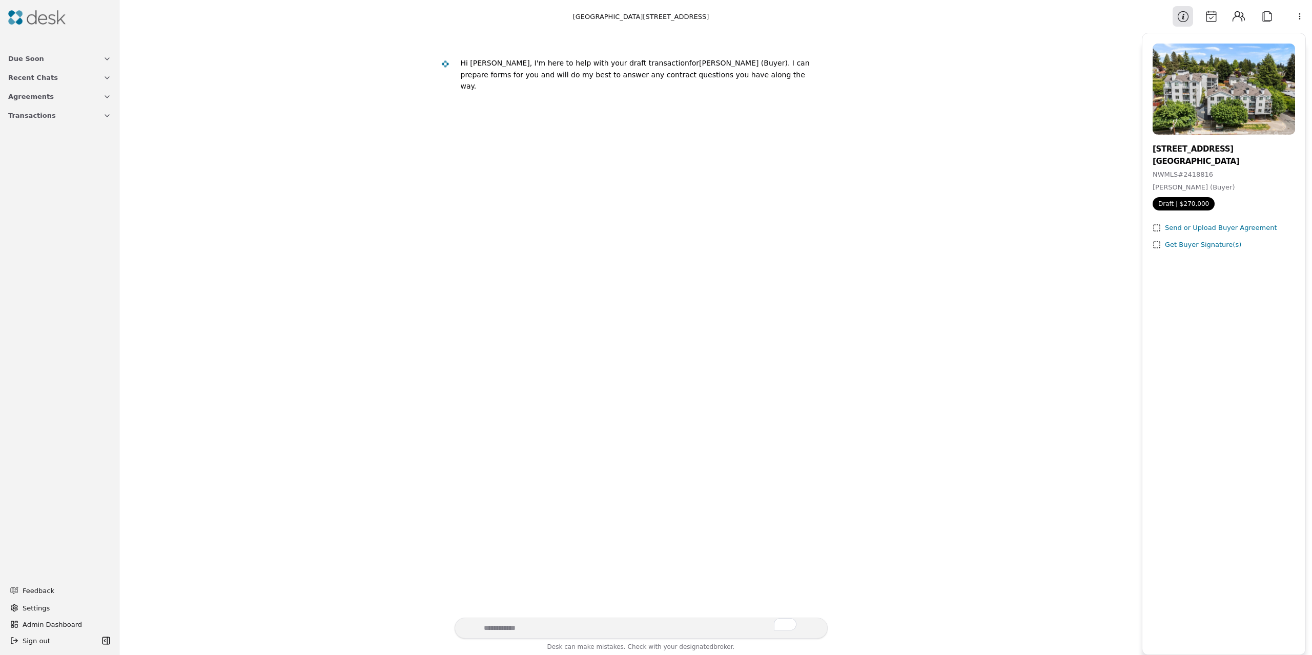
click at [1270, 20] on button "Attach" at bounding box center [1266, 16] width 20 height 20
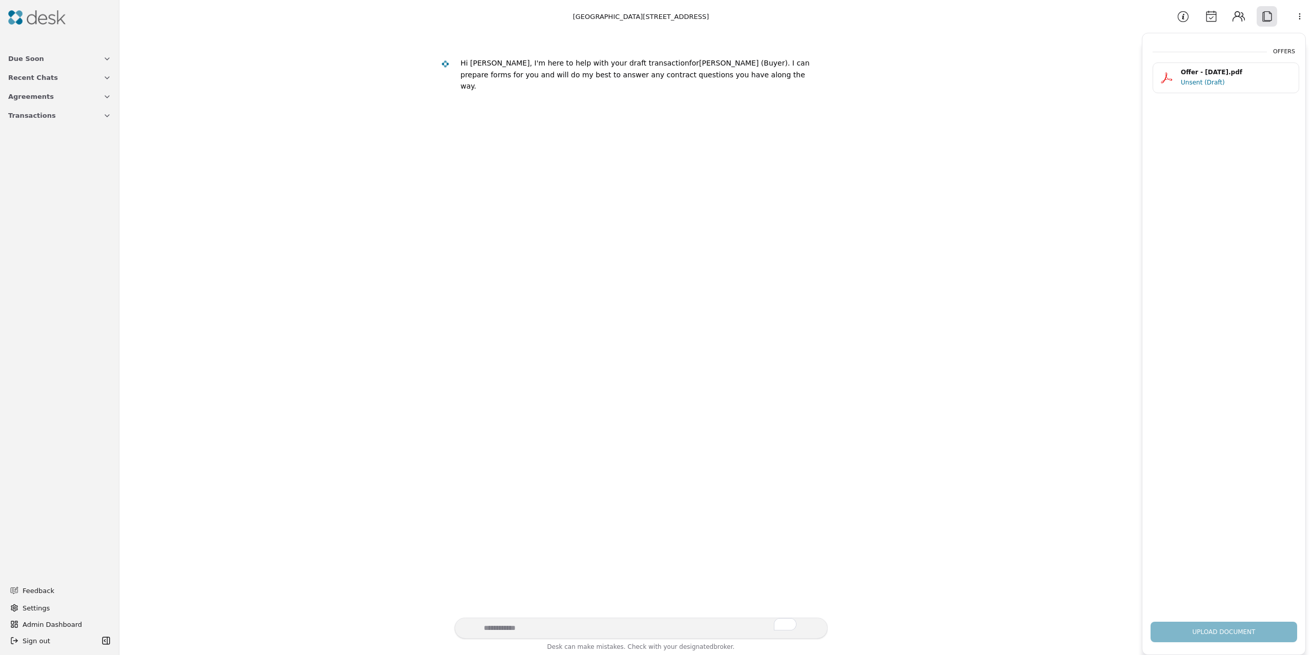
click at [1199, 79] on div "Unsent (Draft)" at bounding box center [1237, 82] width 112 height 10
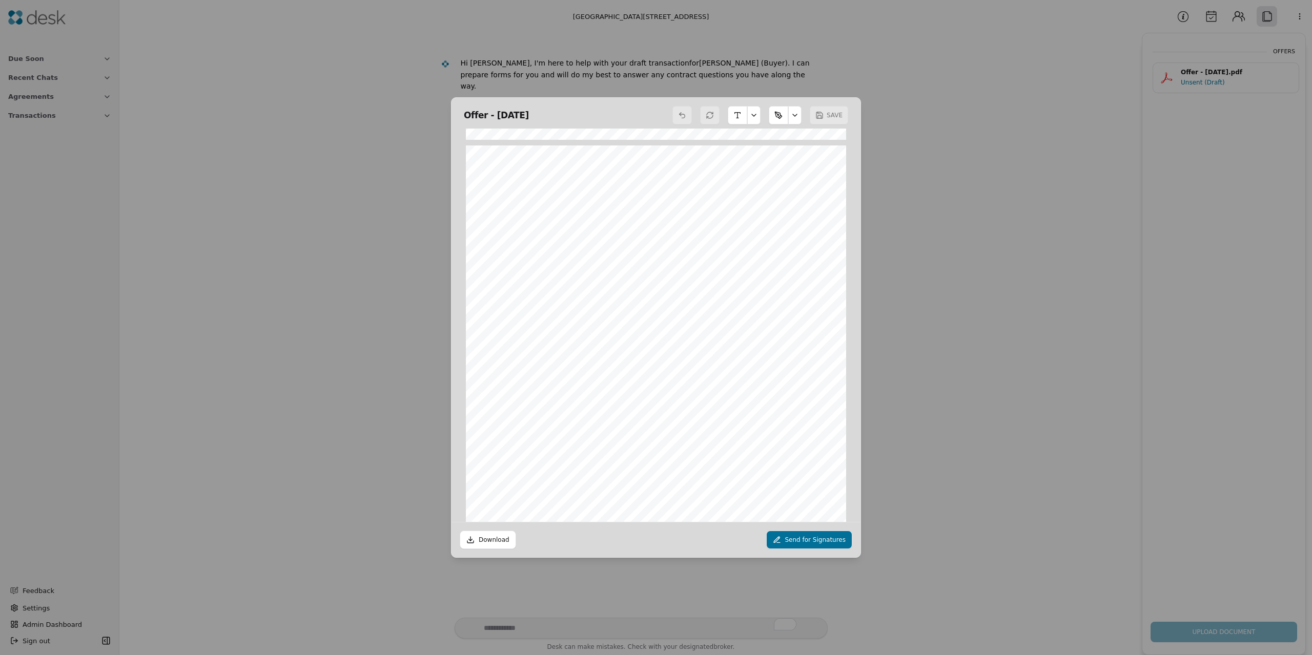
scroll to position [564, 0]
